Goal: Information Seeking & Learning: Learn about a topic

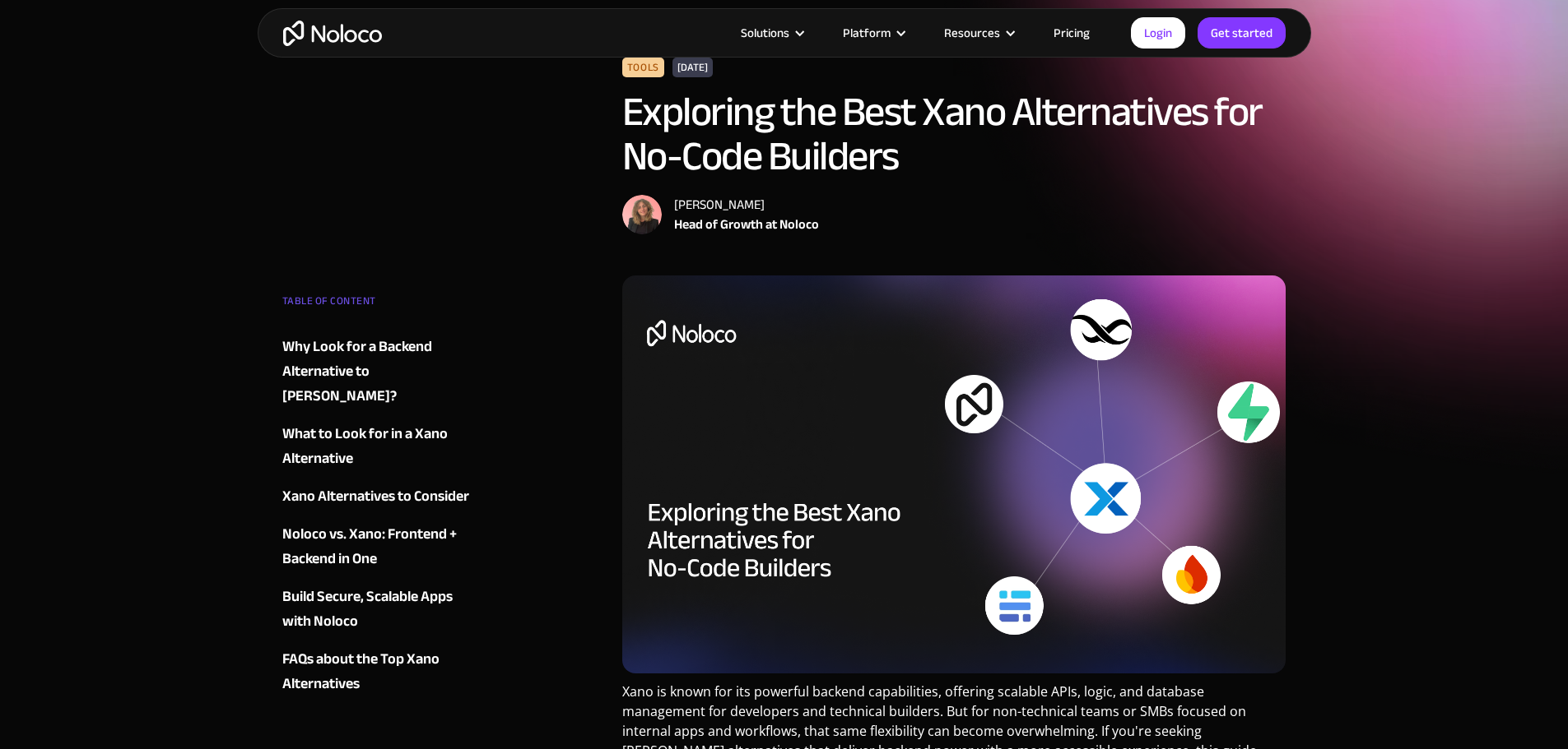
scroll to position [164, 0]
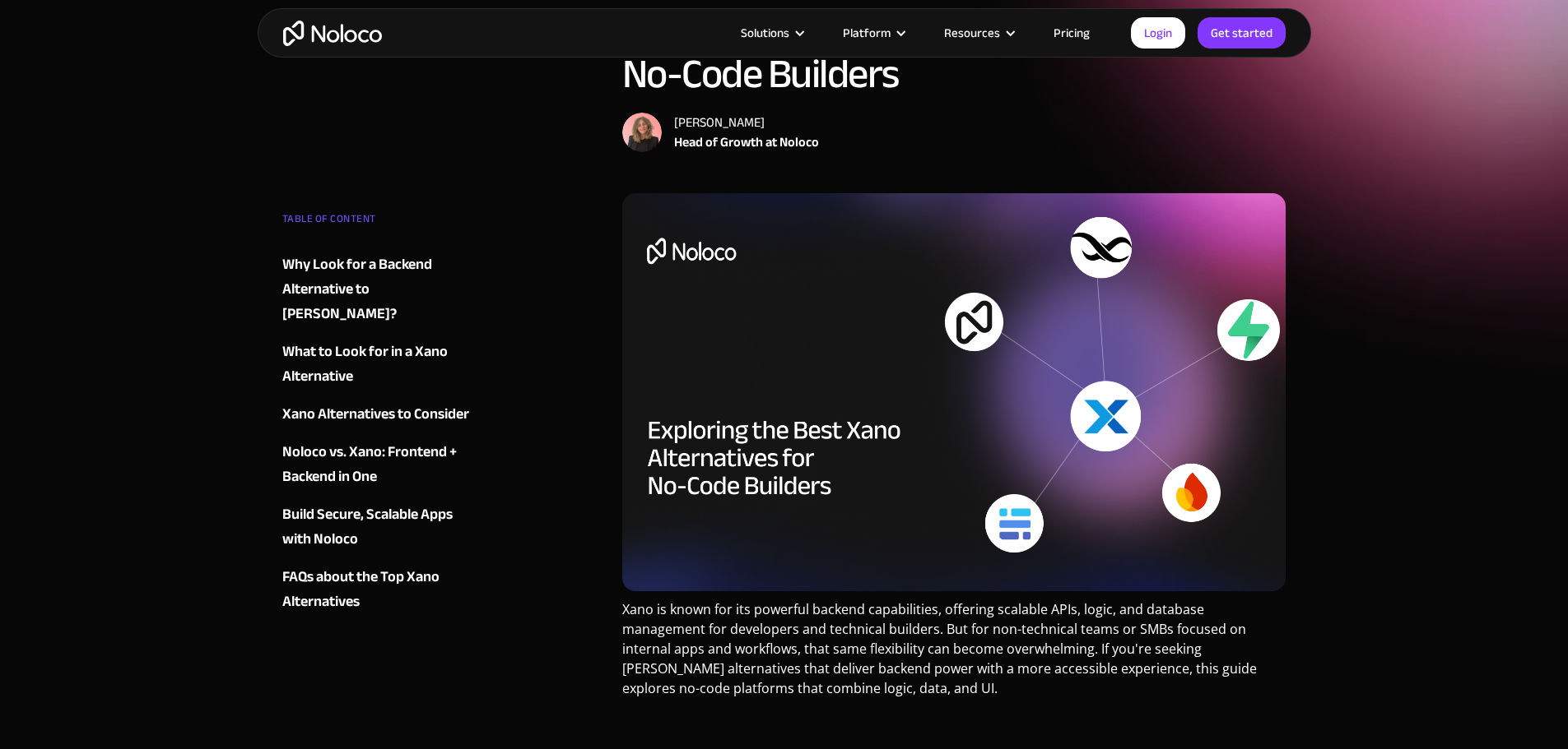
click at [353, 377] on div "TABLE OF CONTENT Why Look for a Backend Alternative to [PERSON_NAME]? Complexit…" at bounding box center [382, 409] width 199 height 408
click at [346, 402] on div "Xano Alternatives to Consider" at bounding box center [376, 414] width 187 height 25
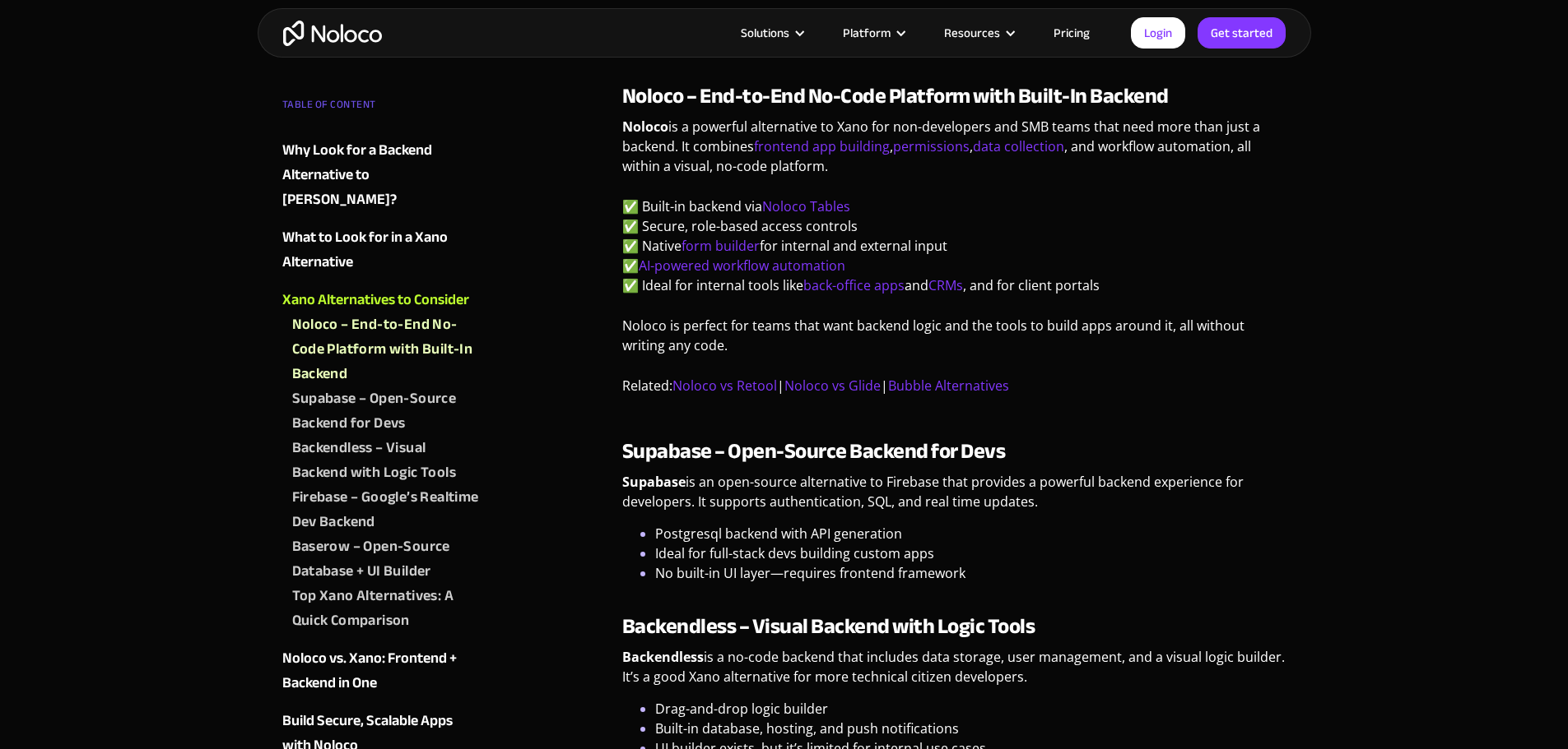
click at [383, 584] on div "‍Top Xano Alternatives: A Quick Comparison" at bounding box center [387, 608] width 189 height 49
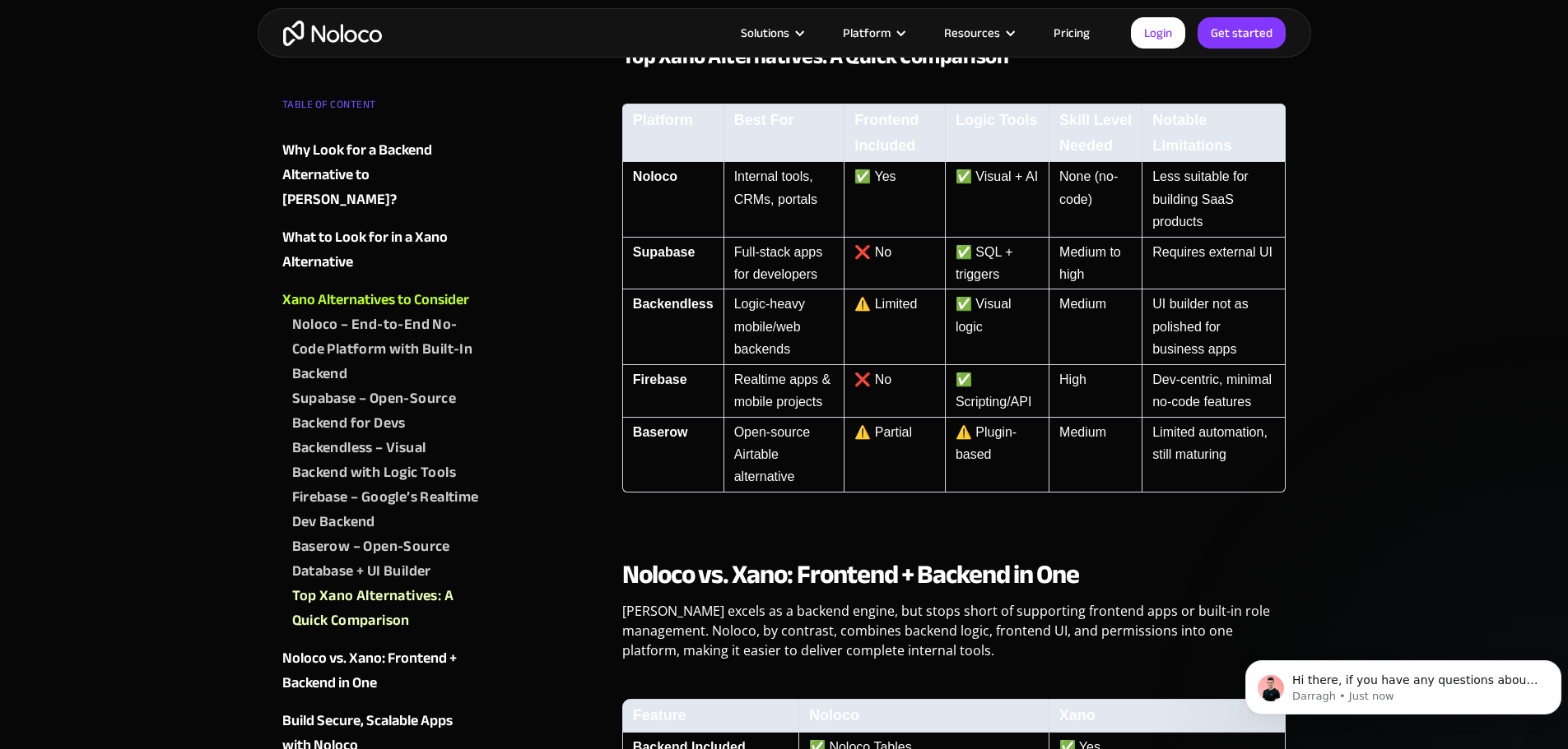
scroll to position [0, 0]
click at [351, 153] on div "Why Look for a Backend Alternative to [PERSON_NAME]?" at bounding box center [382, 175] width 199 height 74
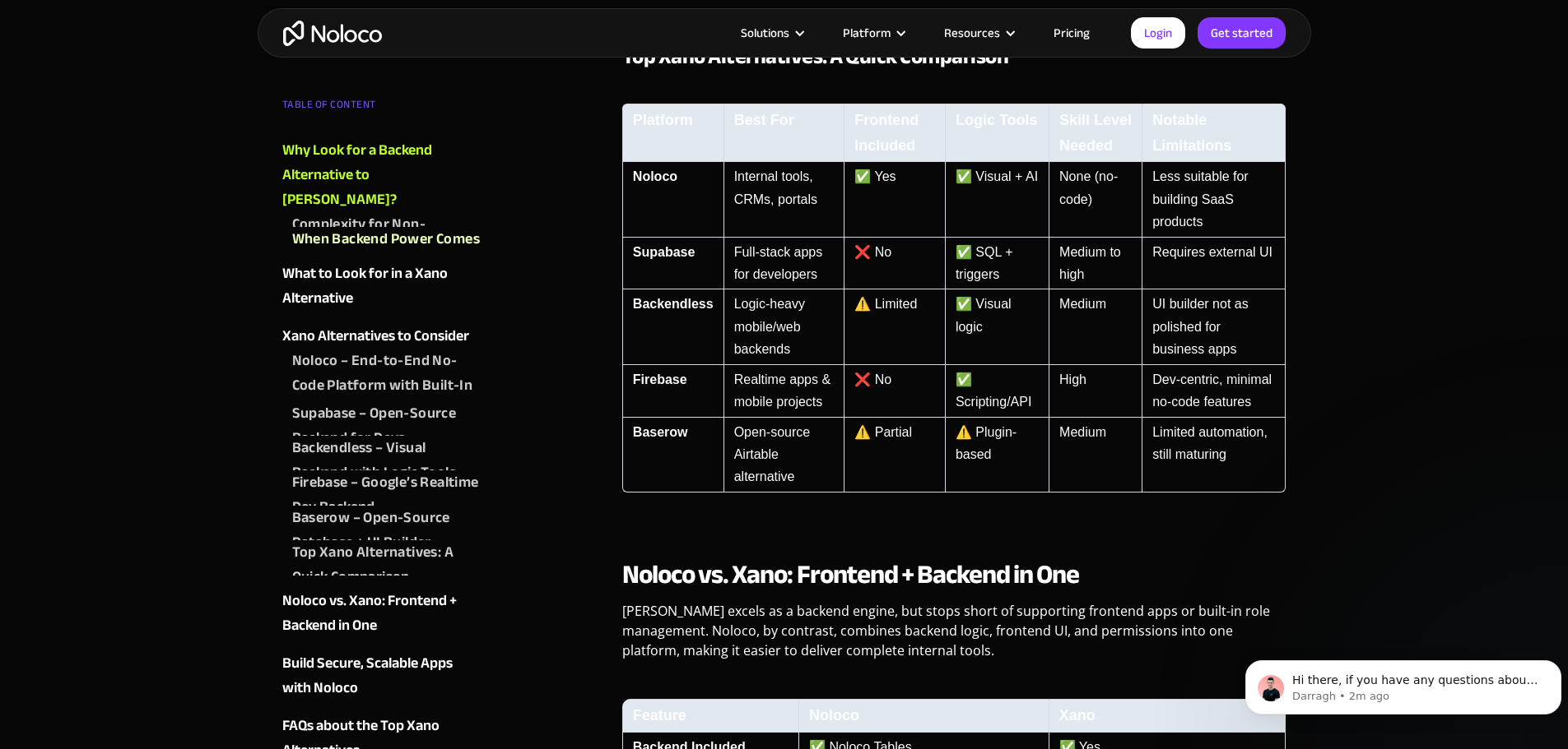
scroll to position [914, 0]
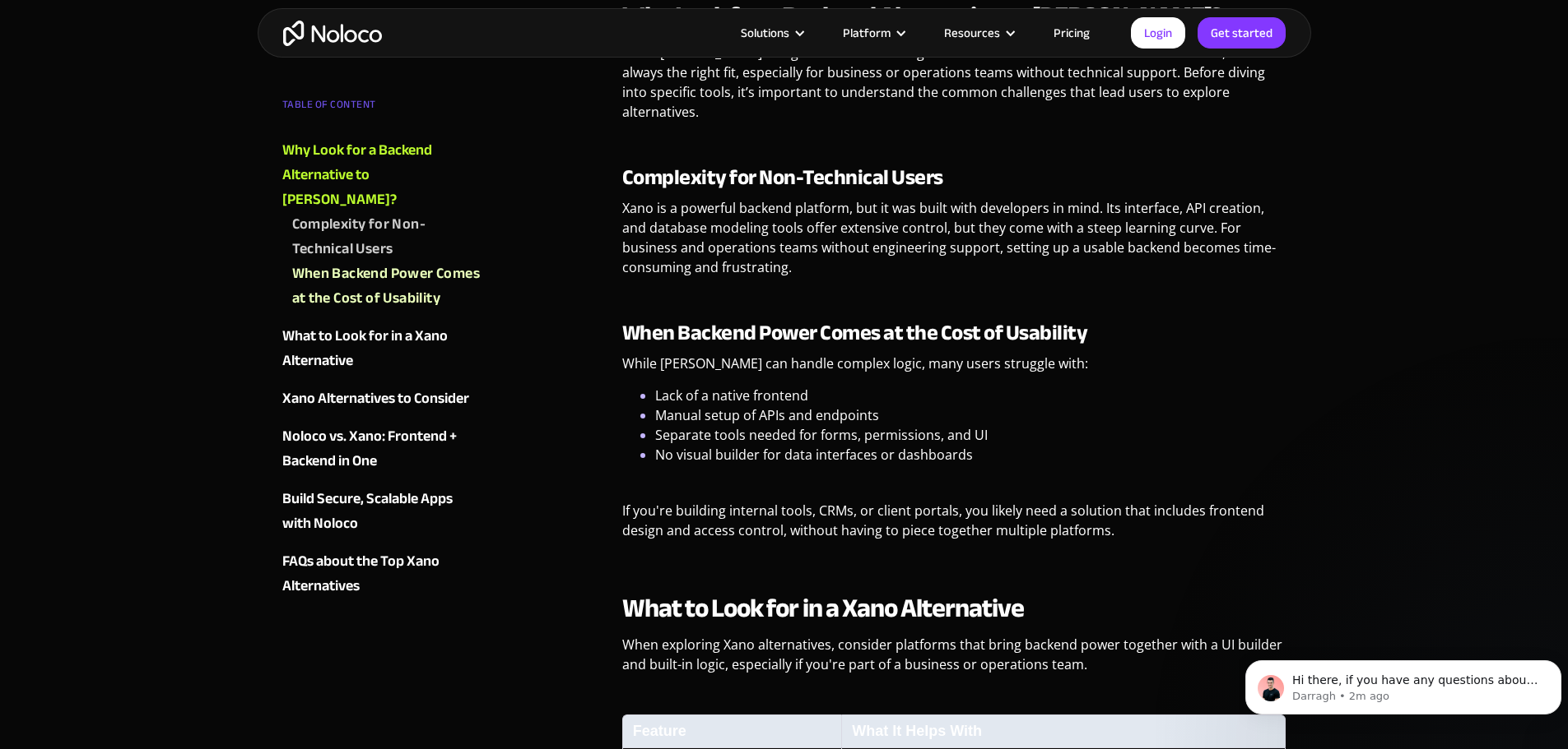
click at [327, 39] on img "home" at bounding box center [332, 34] width 99 height 25
